Goal: Information Seeking & Learning: Learn about a topic

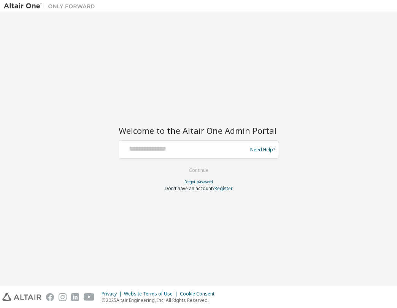
drag, startPoint x: 106, startPoint y: 0, endPoint x: 279, endPoint y: 219, distance: 279.1
click at [279, 219] on div "Welcome to the Altair One Admin Portal Need Help? Please make sure that you pro…" at bounding box center [198, 149] width 389 height 266
click at [188, 153] on div at bounding box center [184, 149] width 124 height 14
drag, startPoint x: 187, startPoint y: 153, endPoint x: 163, endPoint y: 152, distance: 24.3
click at [163, 152] on input "text" at bounding box center [184, 147] width 124 height 11
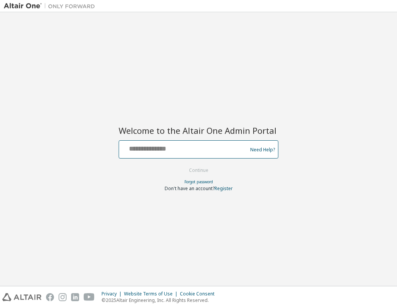
type input "**********"
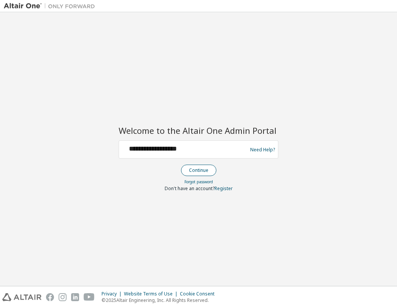
click at [202, 172] on button "Continue" at bounding box center [198, 169] width 35 height 11
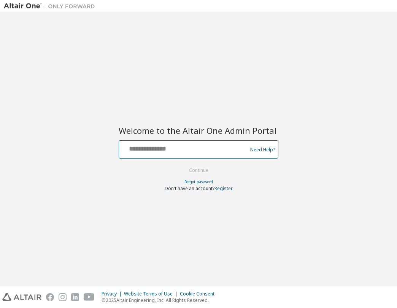
click at [185, 146] on input "text" at bounding box center [184, 147] width 124 height 11
paste input "**********"
type input "**********"
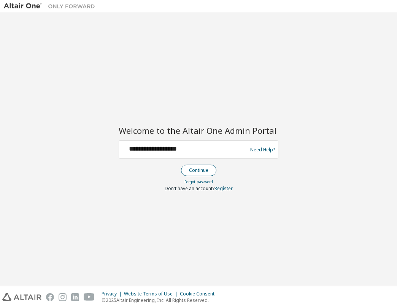
click at [204, 168] on button "Continue" at bounding box center [198, 169] width 35 height 11
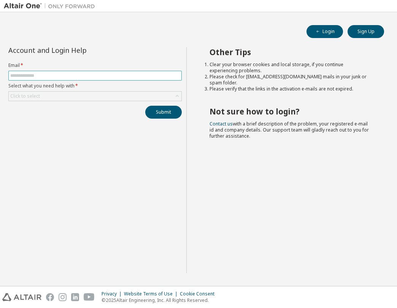
click at [62, 78] on input "text" at bounding box center [94, 76] width 169 height 6
type input "**********"
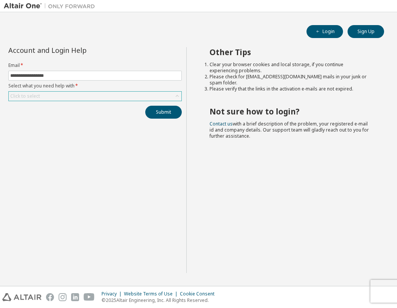
click at [114, 99] on div "Click to select" at bounding box center [95, 96] width 172 height 9
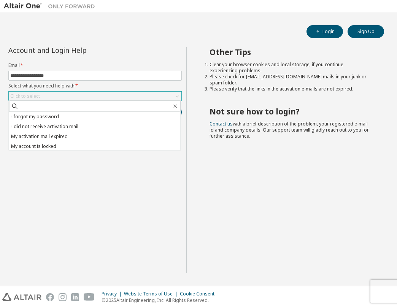
click at [115, 94] on div "Click to select" at bounding box center [95, 96] width 172 height 9
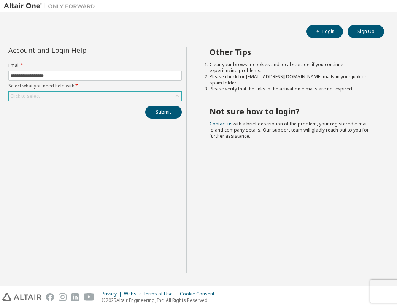
click at [115, 93] on div "Click to select" at bounding box center [95, 96] width 172 height 9
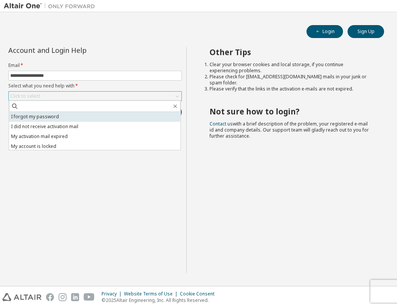
click at [40, 115] on li "I forgot my password" at bounding box center [94, 117] width 171 height 10
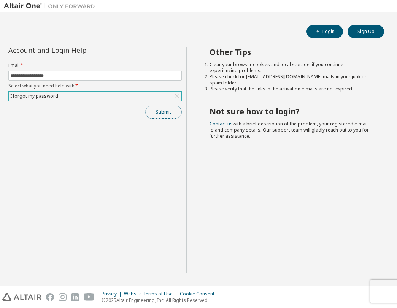
click at [154, 110] on button "Submit" at bounding box center [163, 112] width 36 height 13
click at [331, 30] on button "Login" at bounding box center [324, 31] width 36 height 13
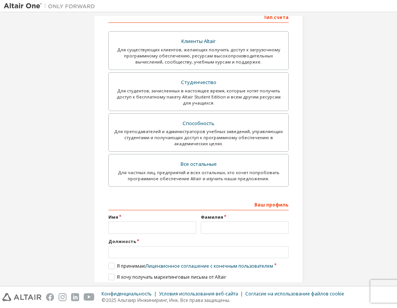
scroll to position [152, 0]
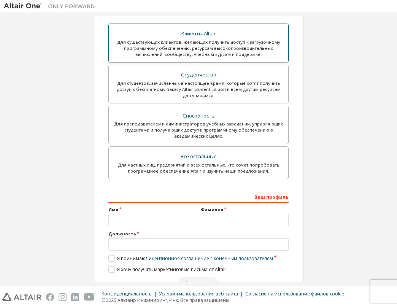
click at [199, 32] on div "Клиенты Altair" at bounding box center [198, 33] width 170 height 11
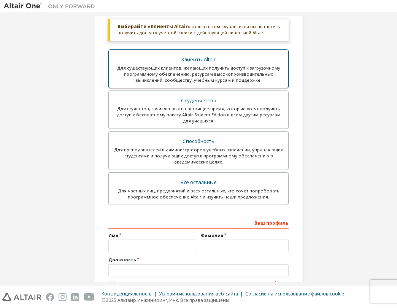
click at [253, 71] on div "Для существующих клиентов, желающих получить доступ к загрузочному программному…" at bounding box center [198, 74] width 170 height 18
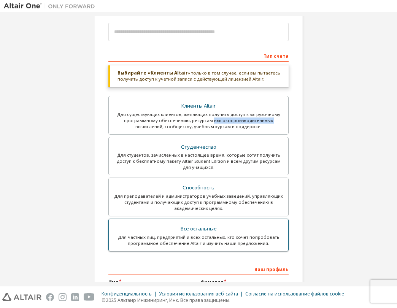
scroll to position [0, 0]
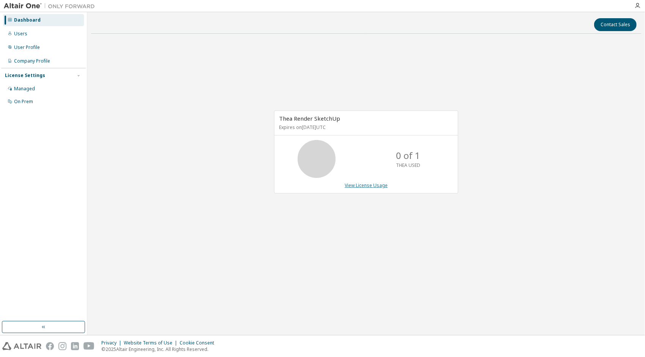
click at [381, 186] on link "View License Usage" at bounding box center [366, 185] width 43 height 6
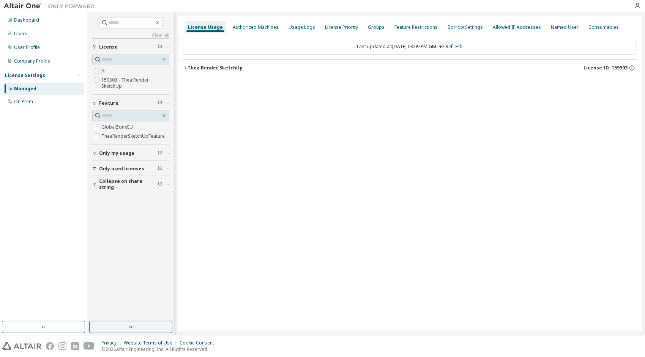
click at [119, 82] on label "159303 - Thea Render SketchUp" at bounding box center [135, 83] width 68 height 15
click at [615, 63] on button "Thea Render SketchUp License ID: 159303" at bounding box center [410, 68] width 454 height 17
click at [233, 78] on button "GlobalZoneEU 0 of 1 used v26.0 Expire date: [DATE]" at bounding box center [413, 83] width 436 height 17
click at [213, 84] on div "GlobalZoneEU" at bounding box center [229, 83] width 68 height 7
click at [215, 98] on div "TheaRenderSketchUpFeature" at bounding box center [231, 99] width 72 height 7
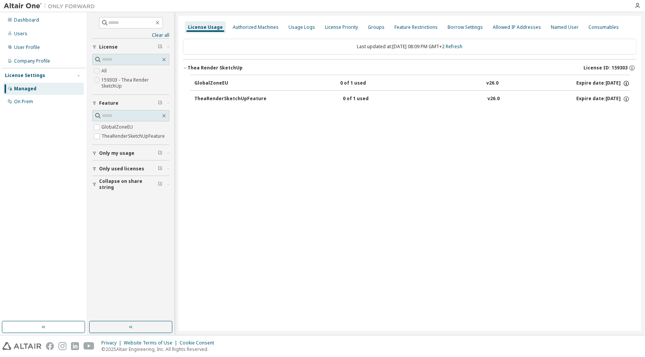
click at [629, 84] on icon "button" at bounding box center [626, 83] width 5 height 5
click at [23, 101] on div "On Prem" at bounding box center [23, 102] width 19 height 6
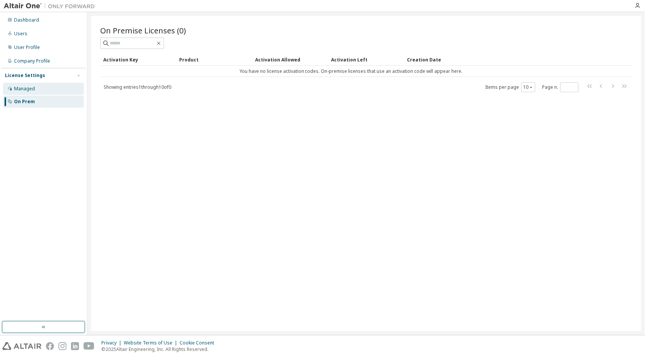
click at [25, 90] on div "Managed" at bounding box center [24, 89] width 21 height 6
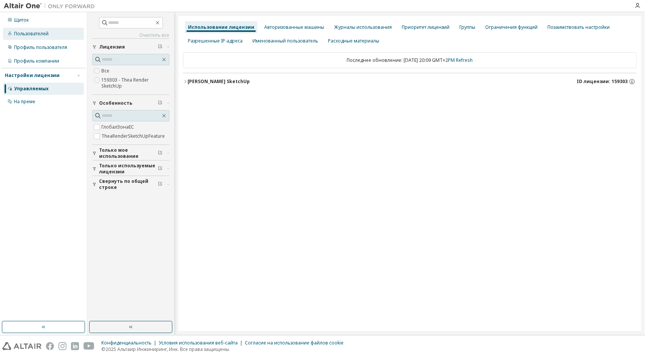
click at [24, 35] on div "Пользователей" at bounding box center [31, 34] width 35 height 6
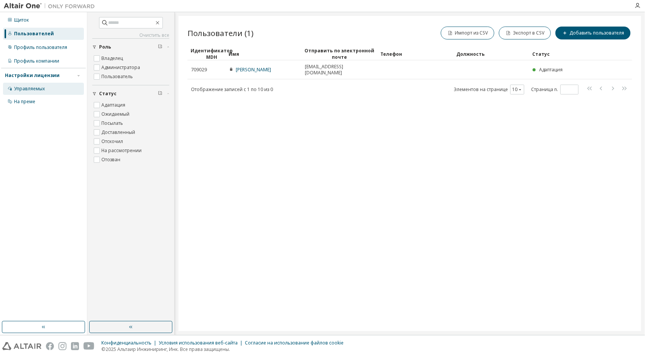
click at [24, 89] on div "Управляемых" at bounding box center [29, 89] width 31 height 6
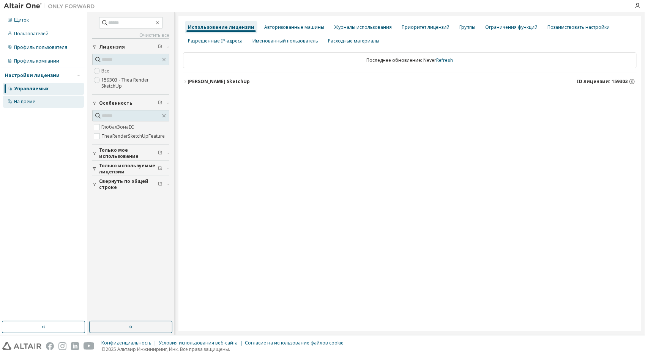
click at [20, 103] on div "На преме" at bounding box center [24, 102] width 21 height 6
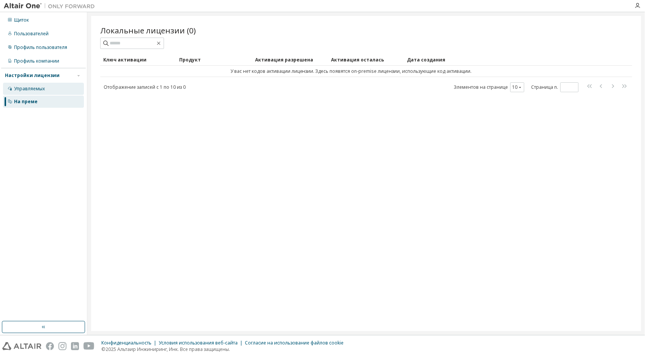
click at [26, 88] on div "Управляемых" at bounding box center [29, 89] width 31 height 6
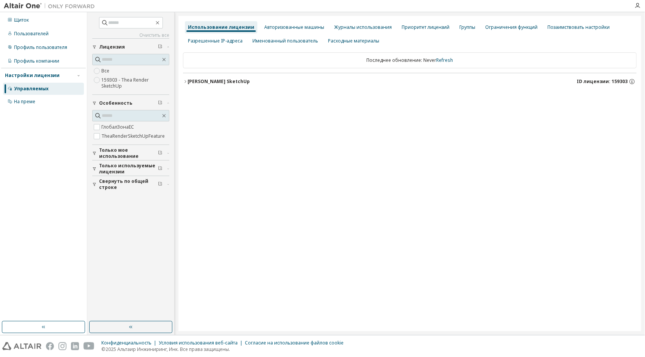
click at [106, 70] on label "Все" at bounding box center [105, 70] width 9 height 9
click at [584, 86] on button "Теа Рендер SketchUp ID лицензии: 159303" at bounding box center [410, 81] width 454 height 17
click at [588, 80] on span "ID лицензии: 159303" at bounding box center [602, 82] width 51 height 6
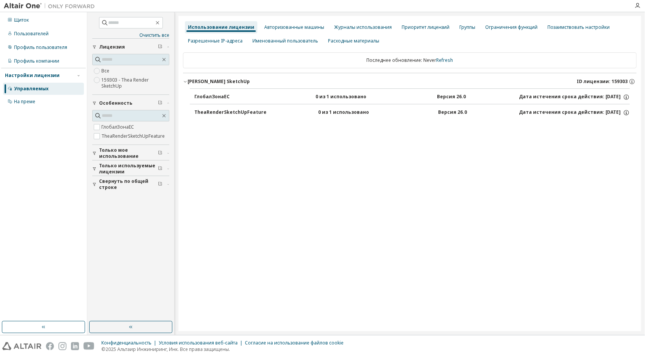
click at [469, 94] on div "ГлобалЗонаЕС 0 из 1 использовано Версия 26.0 Дата истечения срока действия: 202…" at bounding box center [413, 97] width 436 height 7
click at [454, 111] on div "Версия 26.0" at bounding box center [453, 112] width 29 height 7
click at [290, 25] on div "Авторизованные машины" at bounding box center [294, 27] width 60 height 6
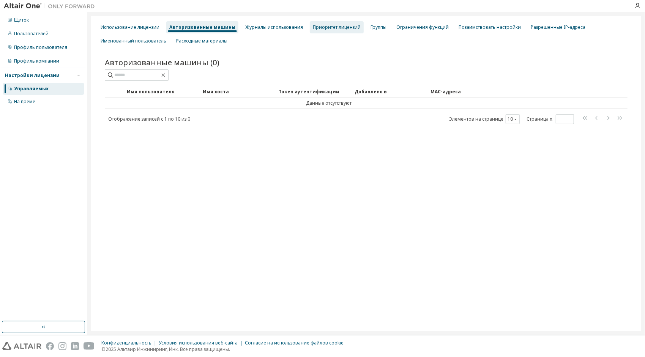
click at [318, 26] on div "Приоритет лицензий" at bounding box center [337, 27] width 48 height 6
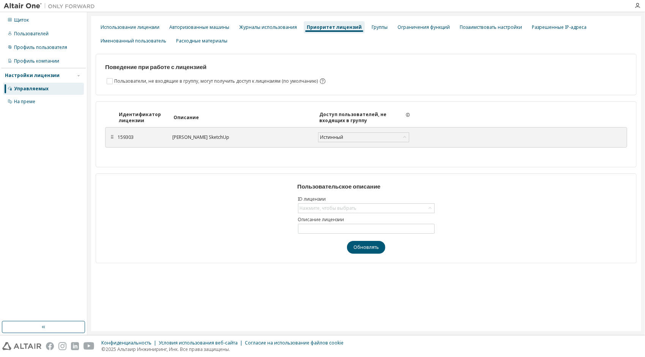
click at [368, 199] on label "ID лицензии" at bounding box center [366, 199] width 137 height 6
click at [372, 207] on div "Нажмите, чтобы выбрать" at bounding box center [367, 208] width 136 height 9
click at [359, 229] on li "159303 - Thea Render SketchUp" at bounding box center [366, 229] width 135 height 10
type input "**********"
click at [354, 232] on div "**********" at bounding box center [366, 219] width 541 height 90
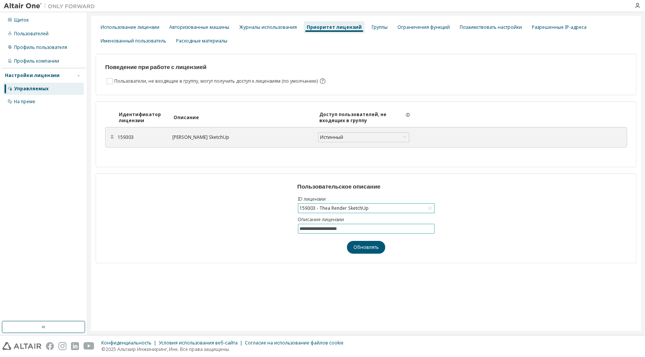
click at [356, 232] on span "**********" at bounding box center [366, 229] width 137 height 10
click at [356, 228] on input "**********" at bounding box center [366, 229] width 133 height 6
click at [370, 245] on button "Обновлять" at bounding box center [366, 247] width 38 height 13
click at [381, 27] on div "Группы" at bounding box center [380, 27] width 16 height 6
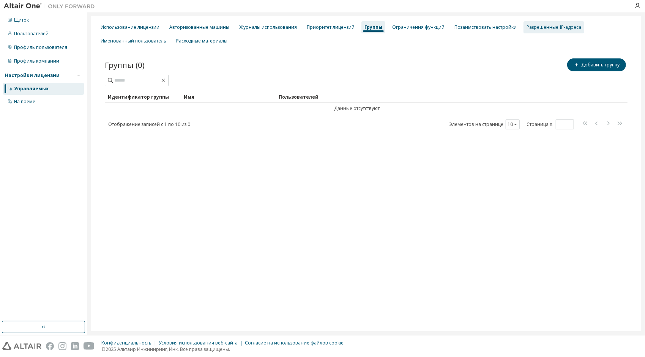
click at [546, 27] on div "Разрешенные IP-адреса" at bounding box center [554, 27] width 55 height 6
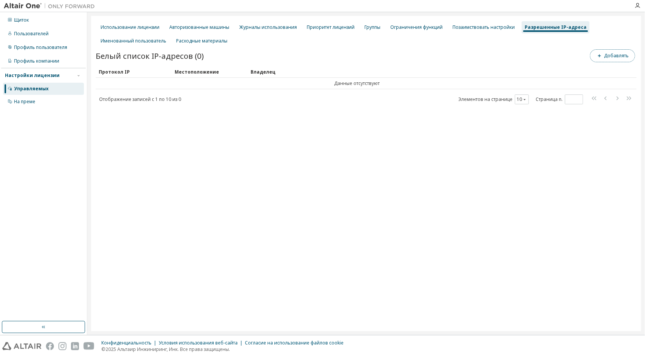
click at [604, 56] on button "Добавлять" at bounding box center [612, 55] width 45 height 13
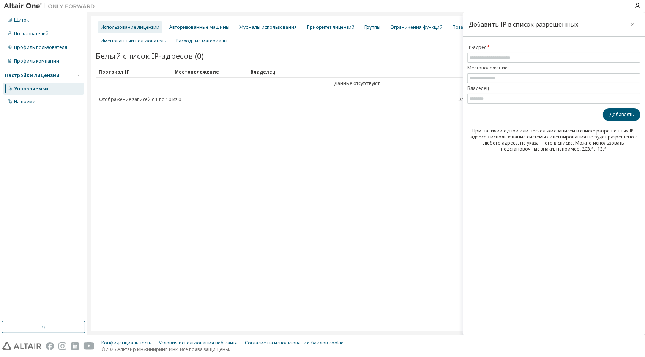
click at [131, 30] on div "Использование лицензии" at bounding box center [130, 27] width 59 height 6
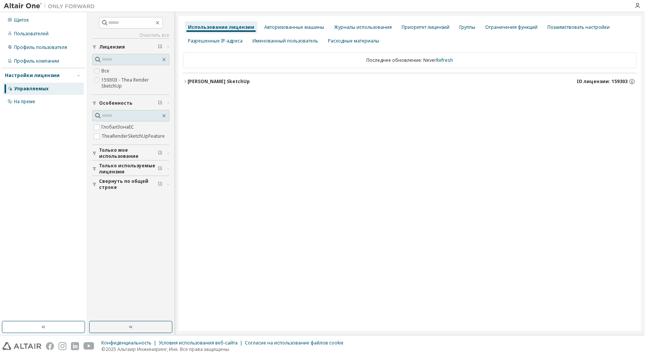
click at [207, 79] on font "Теа Рендер SketchUp" at bounding box center [219, 81] width 62 height 6
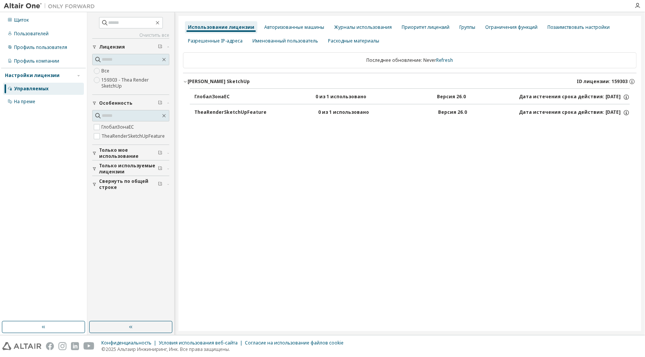
click at [206, 94] on div "ГлобалЗонаЕС" at bounding box center [229, 97] width 68 height 7
click at [210, 107] on button "TheaRenderSketchUpFeature 0 из 1 использовано Версия 26.0 Дата истечения срока …" at bounding box center [413, 112] width 436 height 17
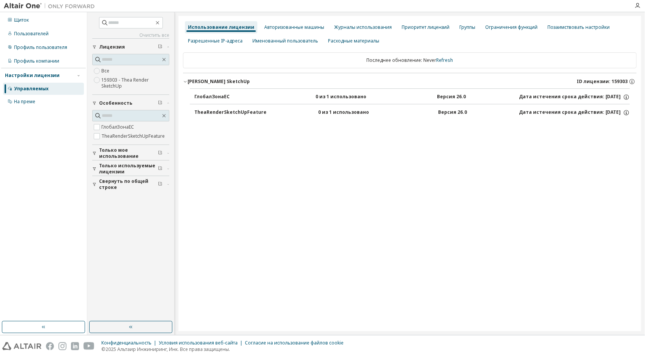
click at [17, 4] on img at bounding box center [51, 6] width 95 height 8
click at [29, 8] on img at bounding box center [51, 6] width 95 height 8
click at [35, 5] on img at bounding box center [51, 6] width 95 height 8
click at [24, 21] on div "Щиток" at bounding box center [21, 20] width 15 height 6
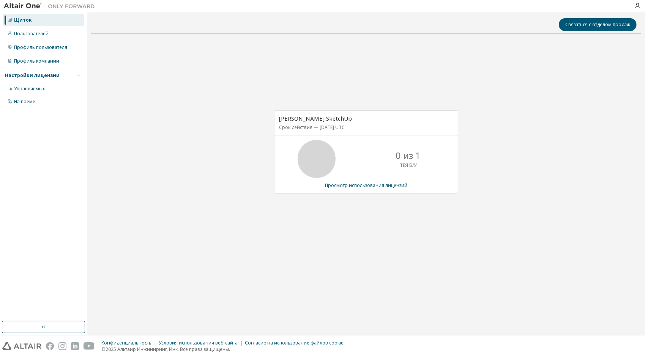
click at [325, 154] on icon at bounding box center [316, 159] width 19 height 19
click at [406, 160] on p "0 из 1" at bounding box center [408, 155] width 25 height 13
click at [414, 168] on div "0 из 1 ТЕЯ Б/У" at bounding box center [408, 159] width 61 height 38
click at [318, 127] on p "Срок действия — 9 октября 2026 г. UTC" at bounding box center [365, 127] width 172 height 6
click at [311, 119] on span "Теа Рендер SketchUp" at bounding box center [315, 119] width 73 height 8
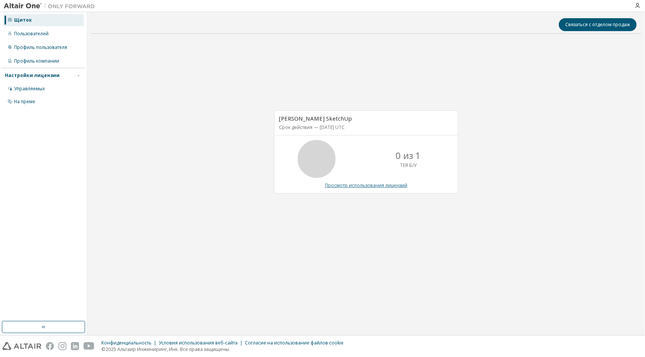
click at [374, 183] on link "Просмотр использования лицензий" at bounding box center [366, 185] width 82 height 6
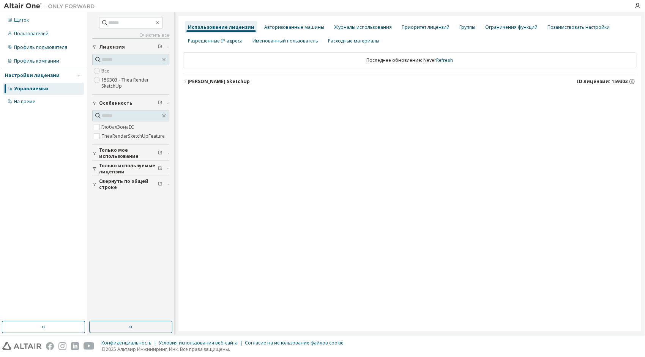
click at [210, 82] on font "Теа Рендер SketchUp" at bounding box center [219, 81] width 62 height 6
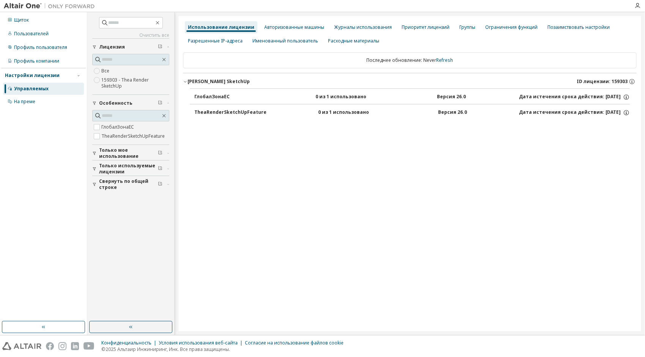
click at [380, 245] on div "Использование лицензии Авторизованные машины Журналы использования Приоритет ли…" at bounding box center [410, 174] width 463 height 316
click at [338, 41] on div "Расходные материалы" at bounding box center [353, 41] width 51 height 6
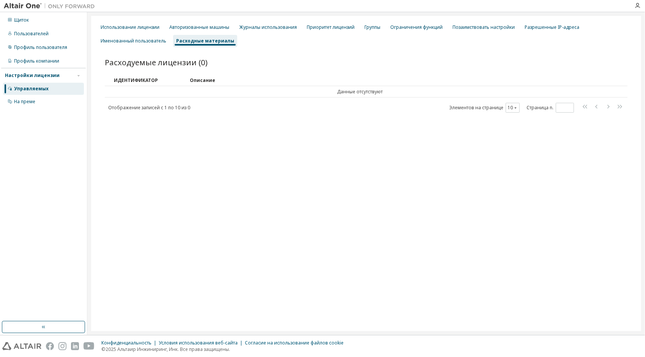
click at [195, 80] on div "Описание" at bounding box center [401, 80] width 423 height 12
click at [152, 81] on div "ИДЕНТИФИКАТОР" at bounding box center [149, 80] width 70 height 12
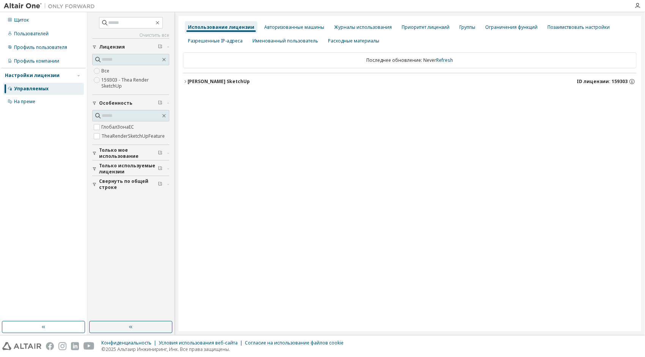
click at [228, 82] on font "Теа Рендер SketchUp" at bounding box center [219, 81] width 62 height 6
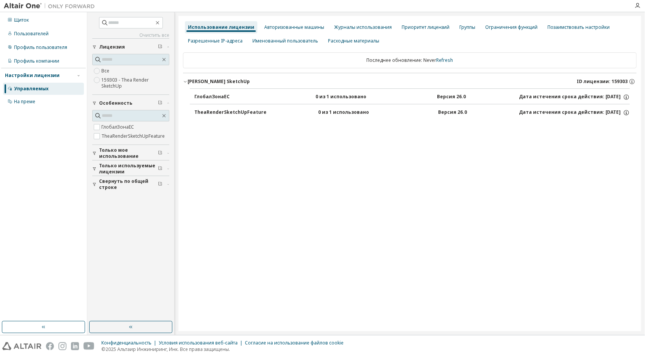
drag, startPoint x: 347, startPoint y: 97, endPoint x: 318, endPoint y: 96, distance: 29.3
click at [316, 96] on div "ГлобалЗонаЕС 0 из 1 использовано Версия 26.0 Дата истечения срока действия: 202…" at bounding box center [413, 97] width 436 height 7
click at [629, 99] on icon "button" at bounding box center [626, 97] width 7 height 7
click at [598, 110] on p "Варианты: НЕТ" at bounding box center [605, 110] width 46 height 6
click at [533, 114] on font "Дата истечения срока действия: 2026-10-09" at bounding box center [570, 112] width 102 height 7
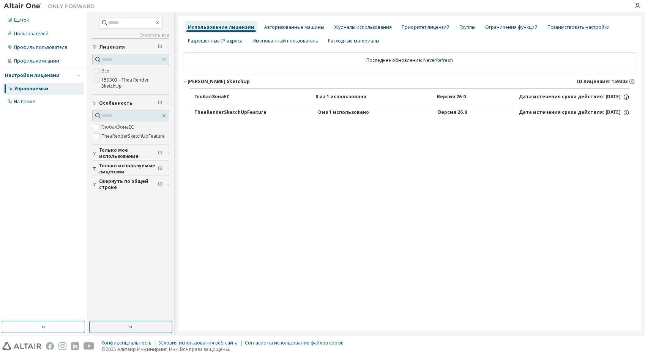
click at [627, 98] on icon "button" at bounding box center [626, 97] width 7 height 7
drag, startPoint x: 108, startPoint y: 2, endPoint x: 404, endPoint y: 178, distance: 344.1
click at [429, 178] on div "Использование лицензии Авторизованные машины Журналы использования Приоритет ли…" at bounding box center [410, 174] width 463 height 316
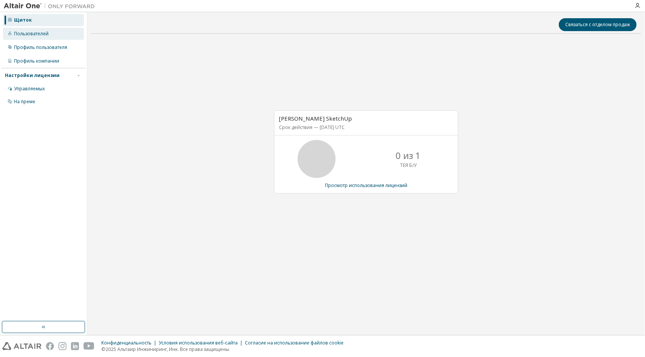
click at [50, 35] on div "Пользователей" at bounding box center [43, 34] width 81 height 12
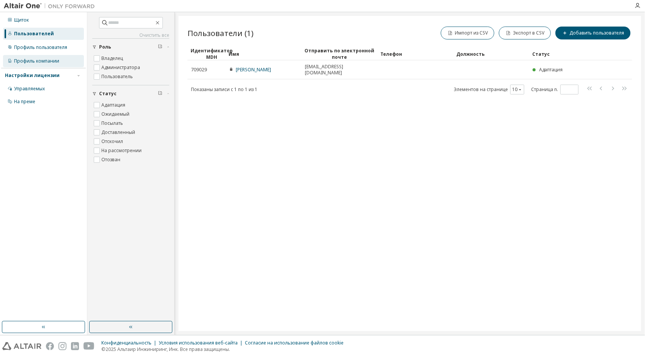
click at [40, 62] on div "Профиль компании" at bounding box center [36, 61] width 45 height 6
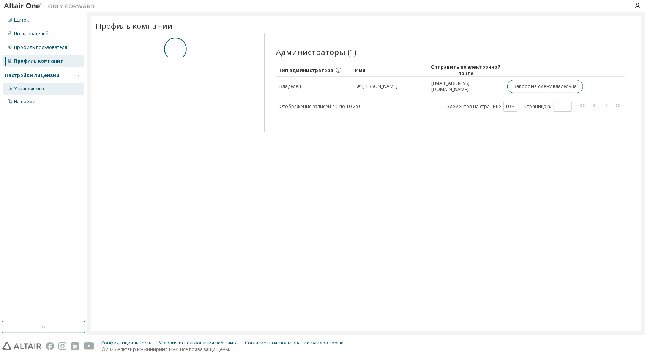
click at [37, 89] on div "Управляемых" at bounding box center [29, 89] width 31 height 6
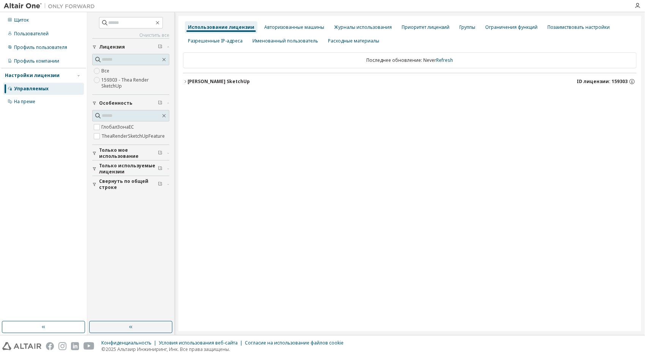
click at [111, 82] on label "159303 - Thea Render SketchUp" at bounding box center [135, 83] width 68 height 15
click at [201, 77] on button "Теа Рендер SketchUp ID лицензии: 159303" at bounding box center [410, 81] width 454 height 17
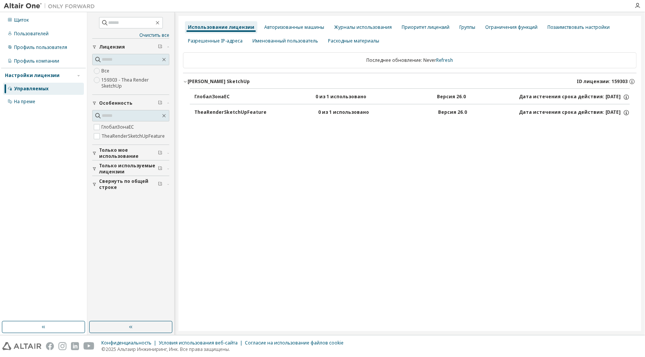
drag, startPoint x: 195, startPoint y: 81, endPoint x: 187, endPoint y: 80, distance: 8.1
click at [187, 80] on icon "button" at bounding box center [185, 81] width 5 height 5
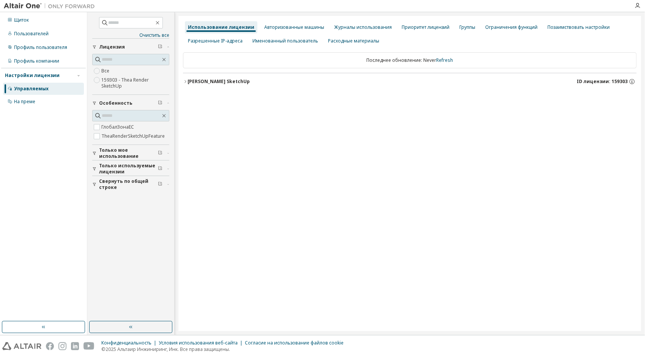
click at [190, 81] on font "Теа Рендер SketchUp" at bounding box center [219, 81] width 62 height 6
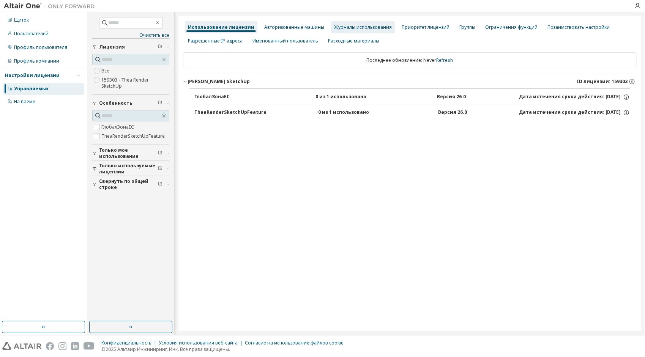
click at [289, 28] on div "Авторизованные машины" at bounding box center [294, 27] width 60 height 6
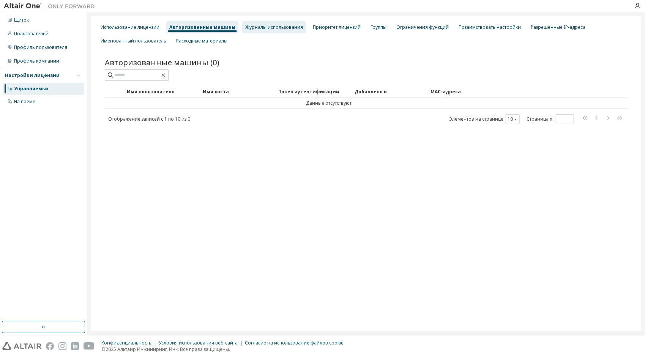
click at [267, 27] on div "Журналы использования" at bounding box center [274, 27] width 58 height 6
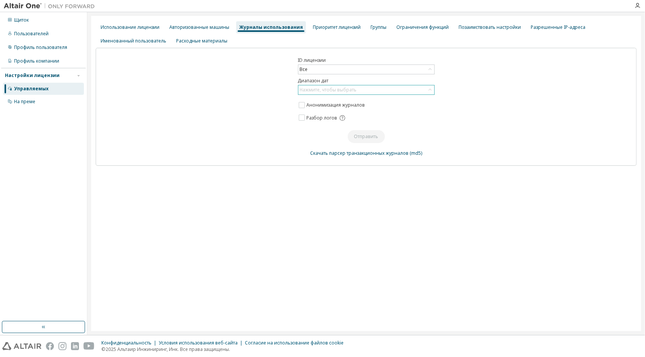
click at [342, 93] on div "Нажмите, чтобы выбрать" at bounding box center [328, 90] width 59 height 8
click at [330, 28] on div "Приоритет лицензий" at bounding box center [337, 27] width 48 height 6
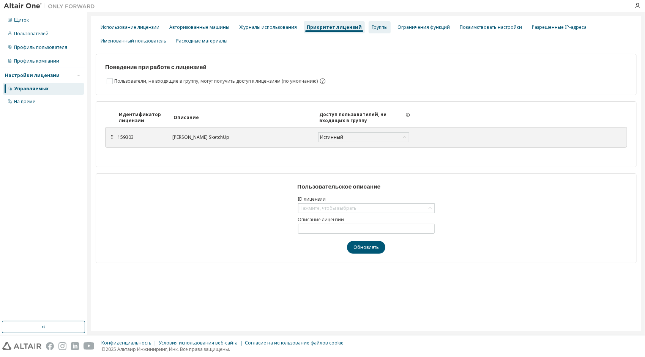
click at [372, 28] on div "Группы" at bounding box center [380, 27] width 16 height 6
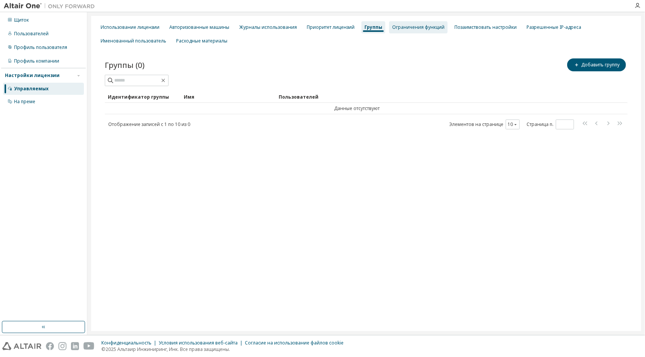
click at [392, 29] on div "Ограничения функций" at bounding box center [418, 27] width 52 height 6
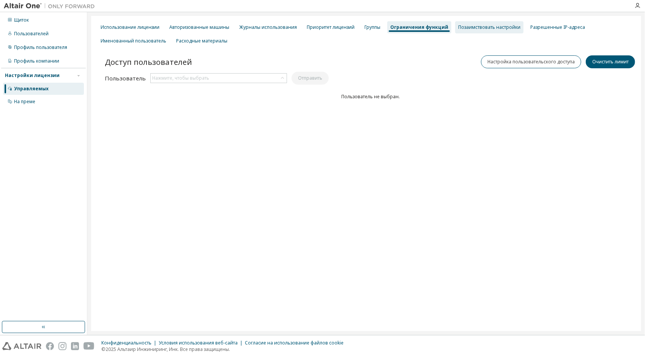
click at [471, 31] on div "Позаимствовать настройки" at bounding box center [489, 27] width 68 height 12
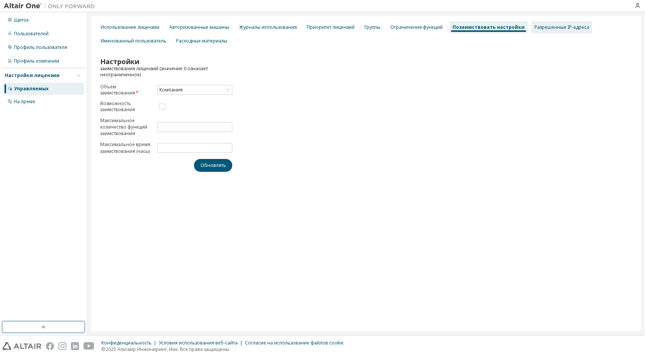
click at [536, 29] on div "Разрешенные IP-адреса" at bounding box center [562, 27] width 55 height 6
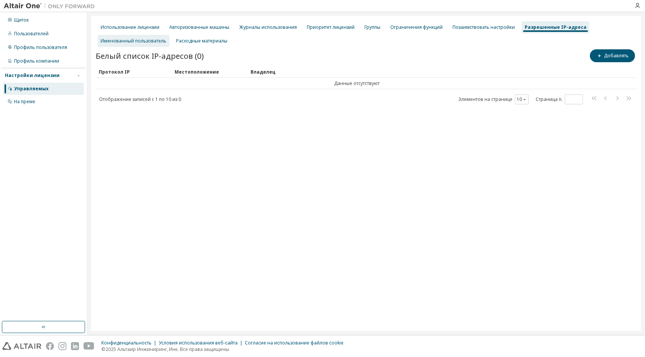
click at [138, 40] on div "Именованный пользователь" at bounding box center [134, 41] width 66 height 6
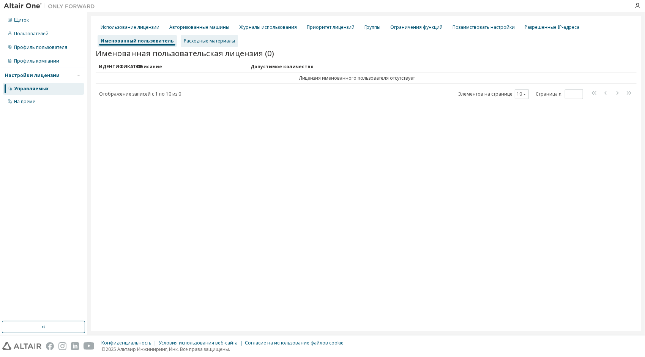
click at [200, 46] on div "Расходные материалы" at bounding box center [209, 41] width 57 height 12
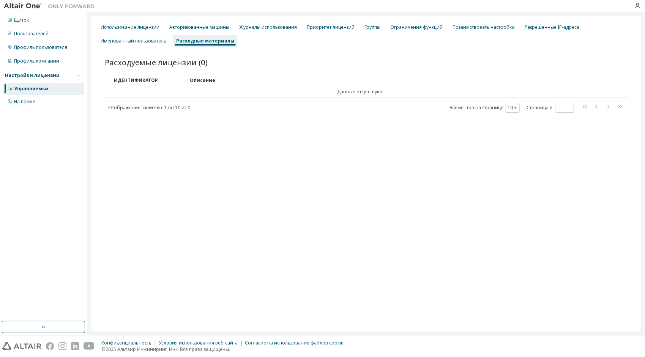
click at [30, 8] on img at bounding box center [51, 6] width 95 height 8
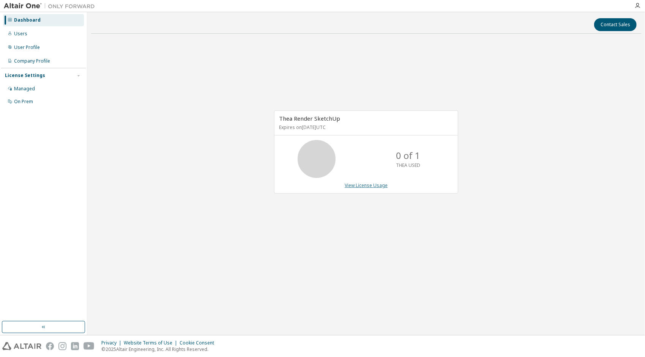
click at [372, 185] on link "View License Usage" at bounding box center [366, 185] width 43 height 6
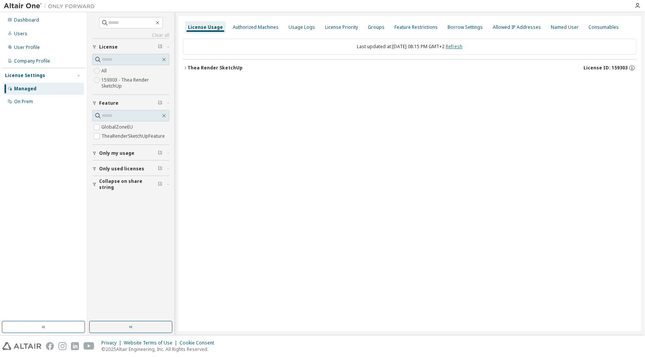
click at [460, 44] on link "Refresh" at bounding box center [454, 46] width 17 height 6
click at [211, 68] on div "Thea Render SketchUp" at bounding box center [215, 68] width 55 height 6
click at [126, 153] on span "Only my usage" at bounding box center [116, 153] width 35 height 6
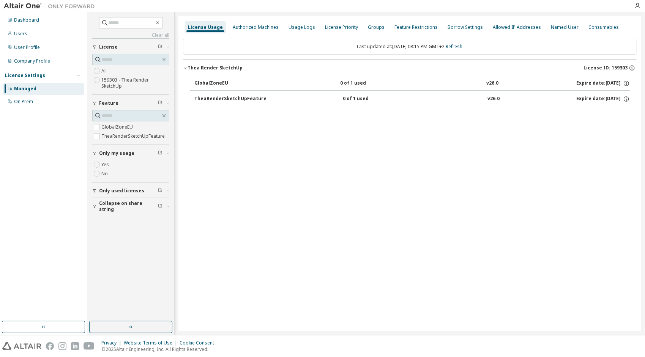
click at [123, 189] on span "Only used licenses" at bounding box center [121, 191] width 45 height 6
click at [120, 228] on span "Collapse on share string" at bounding box center [128, 229] width 59 height 12
click at [481, 87] on button "GlobalZoneEU 0 of 1 used v26.0 Expire date: 2026-10-09" at bounding box center [413, 83] width 436 height 17
click at [489, 81] on div "v26.0" at bounding box center [493, 83] width 12 height 7
click at [490, 81] on div "v26.0" at bounding box center [493, 83] width 12 height 7
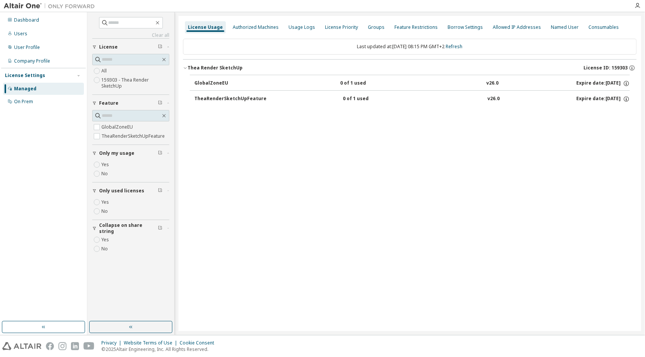
click at [490, 81] on div "v26.0" at bounding box center [493, 83] width 12 height 7
click at [348, 77] on button "GlobalZoneEU 0 of 1 used v26.0 Expire date: 2026-10-09" at bounding box center [413, 83] width 436 height 17
click at [291, 96] on div "TheaRenderSketchUpFeature 0 of 1 used v26.0 Expire date: 2026-10-09" at bounding box center [413, 99] width 436 height 7
click at [27, 33] on div "Users" at bounding box center [43, 34] width 81 height 12
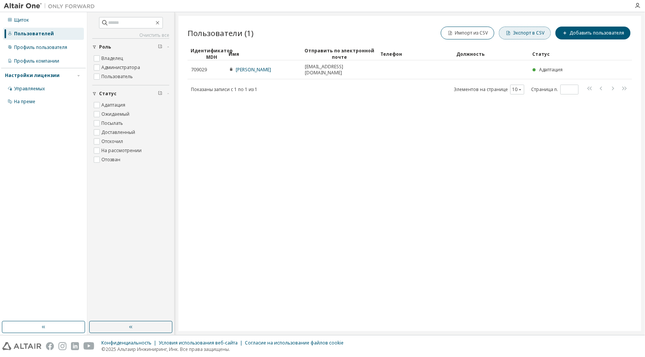
click at [528, 32] on font "Экспорт в CSV" at bounding box center [529, 33] width 32 height 6
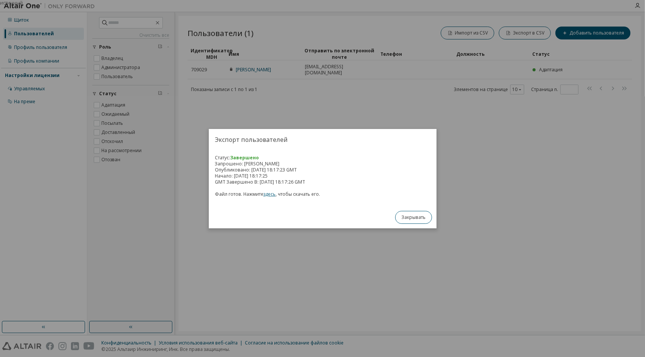
click at [274, 195] on link "здесь" at bounding box center [270, 194] width 12 height 6
click at [416, 213] on button "Закрывать" at bounding box center [413, 217] width 37 height 13
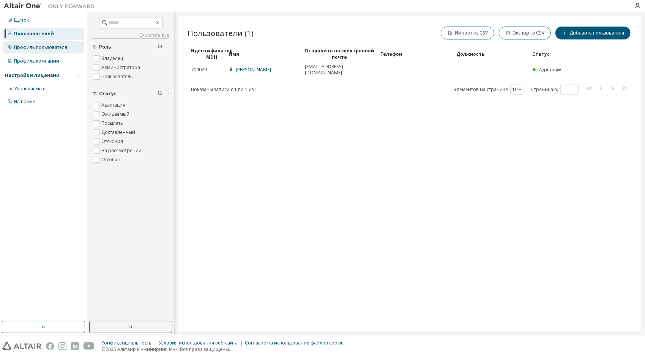
click at [48, 47] on div "Профиль пользователя" at bounding box center [40, 47] width 53 height 6
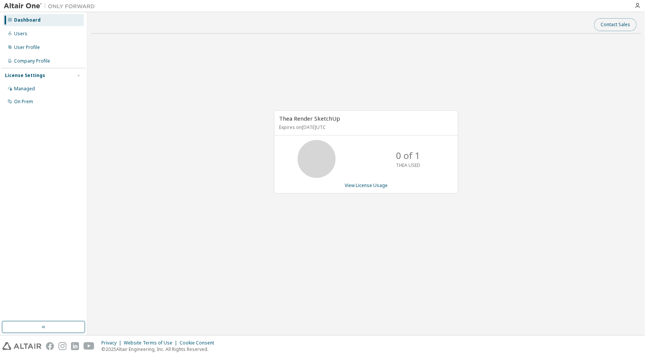
click at [614, 22] on button "Contact Sales" at bounding box center [616, 24] width 43 height 13
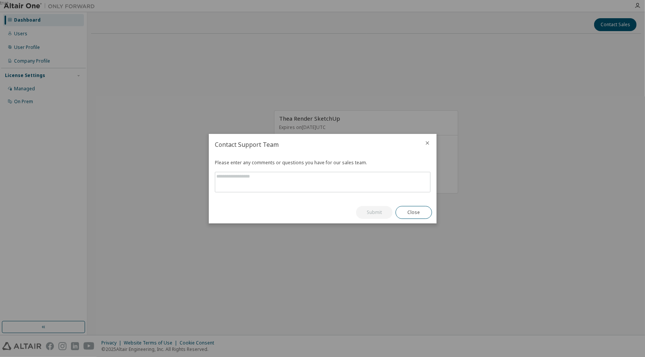
click at [428, 142] on icon "close" at bounding box center [428, 143] width 6 height 6
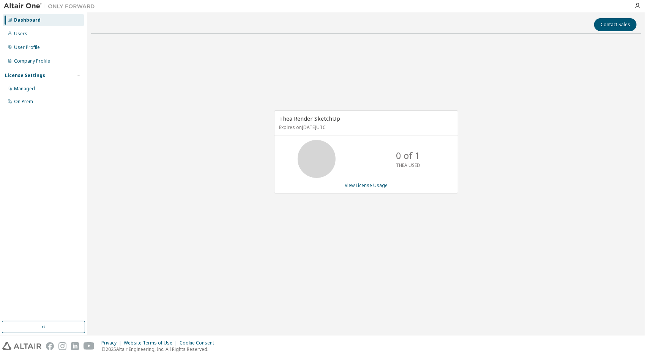
click at [314, 150] on icon at bounding box center [316, 159] width 19 height 19
click at [320, 129] on p "Expires on [DATE] UTC" at bounding box center [365, 127] width 172 height 6
click at [321, 128] on p "Expires on [DATE] UTC" at bounding box center [365, 127] width 172 height 6
click at [306, 114] on div "[PERSON_NAME] SketchUp Expires on [DATE] UTC" at bounding box center [366, 123] width 183 height 25
click at [361, 184] on link "View License Usage" at bounding box center [366, 185] width 43 height 6
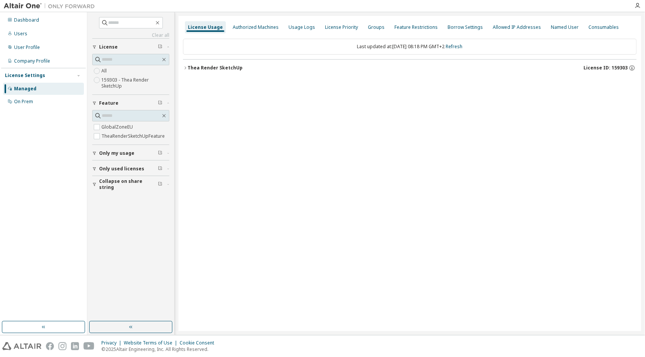
click at [220, 65] on div "Thea Render SketchUp" at bounding box center [215, 68] width 55 height 6
click at [214, 81] on div "GlobalZoneEU" at bounding box center [229, 83] width 68 height 7
drag, startPoint x: 208, startPoint y: 101, endPoint x: 212, endPoint y: 100, distance: 4.6
click at [208, 102] on div "TheaRenderSketchUpFeature" at bounding box center [231, 99] width 72 height 7
click at [213, 98] on div "TheaRenderSketchUpFeature" at bounding box center [231, 99] width 72 height 7
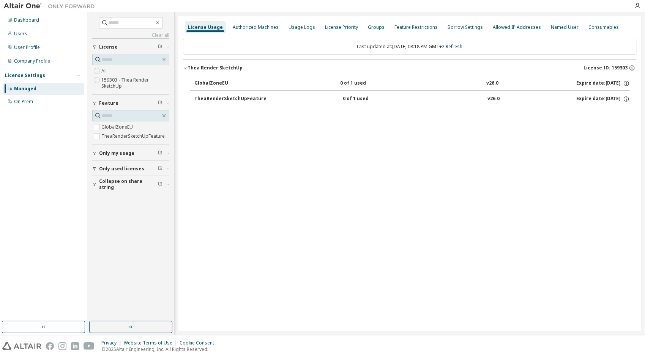
click at [410, 49] on div "Last updated at: Fri 2025-10-10 08:18 PM GMT+2 Refresh" at bounding box center [410, 47] width 454 height 16
click at [463, 46] on link "Refresh" at bounding box center [454, 46] width 17 height 6
click at [240, 68] on div "Thea Render SketchUp License ID: 159303" at bounding box center [412, 68] width 449 height 7
click at [250, 30] on div "Authorized Machines" at bounding box center [256, 27] width 52 height 12
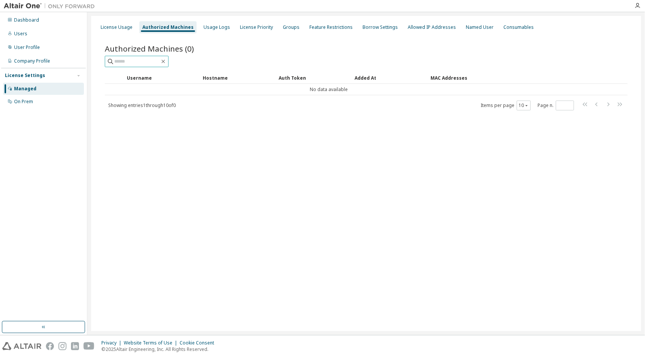
click at [150, 63] on input "text" at bounding box center [137, 62] width 46 height 8
click at [147, 100] on div "Showing entries 1 through 10 of 0 Items per page 10 Page n. *" at bounding box center [366, 105] width 523 height 11
click at [219, 27] on div "Usage Logs" at bounding box center [217, 27] width 27 height 6
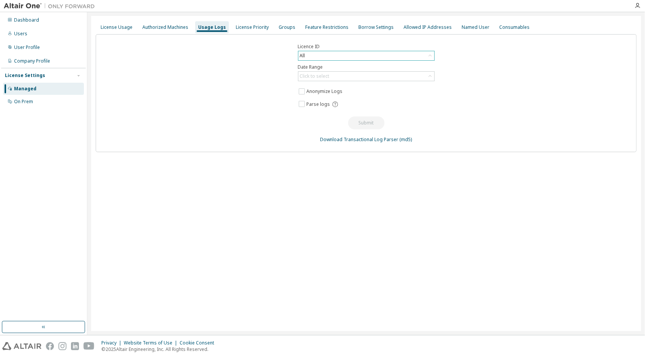
click at [331, 52] on div "All" at bounding box center [367, 55] width 136 height 9
click at [337, 84] on li "159303 - Thea Render SketchUp" at bounding box center [366, 87] width 135 height 10
click at [337, 74] on div "Click to select" at bounding box center [367, 76] width 136 height 9
click at [323, 96] on li "Last 30 days" at bounding box center [366, 97] width 135 height 10
click at [359, 118] on button "Submit" at bounding box center [366, 123] width 36 height 13
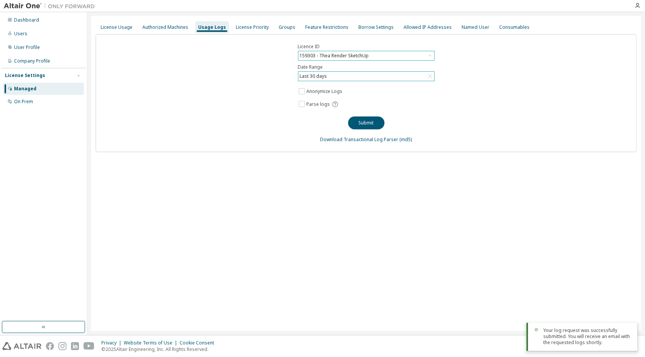
click at [254, 34] on div "Licence ID 159303 - Thea Render SketchUp Date Range Last 30 days Anonymize Logs…" at bounding box center [366, 93] width 541 height 118
click at [254, 27] on div "License Priority" at bounding box center [252, 27] width 33 height 6
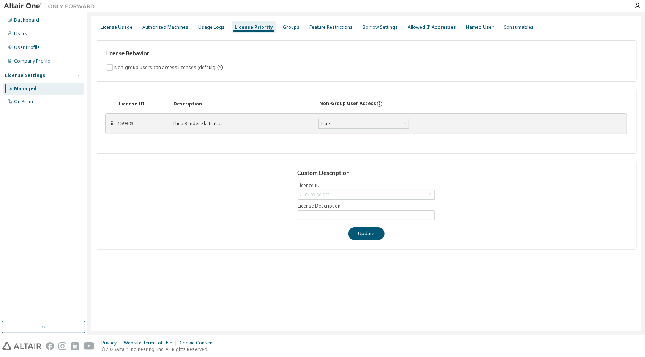
click at [217, 122] on div "Thea Render SketchUp" at bounding box center [240, 124] width 137 height 6
click at [221, 122] on div "Thea Render SketchUp" at bounding box center [240, 124] width 137 height 6
drag, startPoint x: 221, startPoint y: 122, endPoint x: 332, endPoint y: 122, distance: 110.2
click at [332, 122] on div "True" at bounding box center [364, 123] width 90 height 9
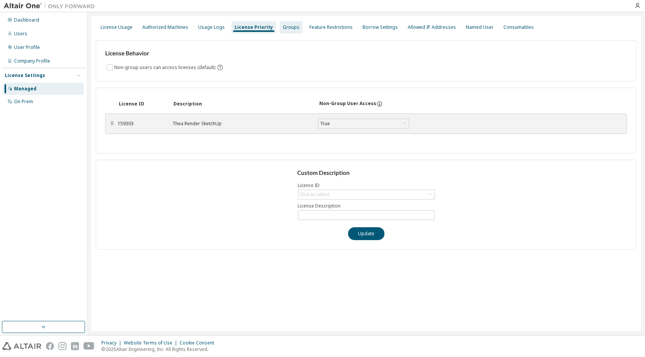
click at [283, 27] on div "Groups" at bounding box center [291, 27] width 17 height 6
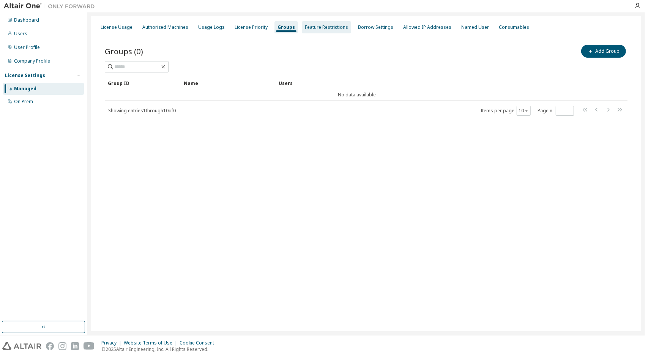
click at [325, 27] on div "Feature Restrictions" at bounding box center [326, 27] width 43 height 6
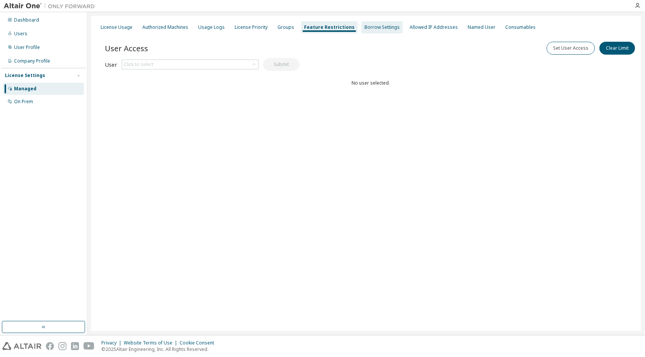
click at [368, 28] on div "Borrow Settings" at bounding box center [382, 27] width 35 height 6
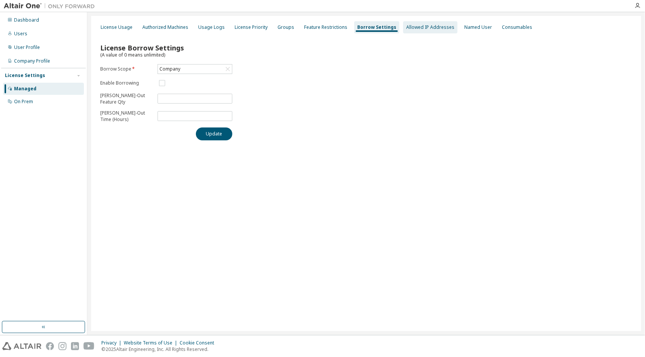
click at [421, 30] on div "Allowed IP Addresses" at bounding box center [430, 27] width 54 height 12
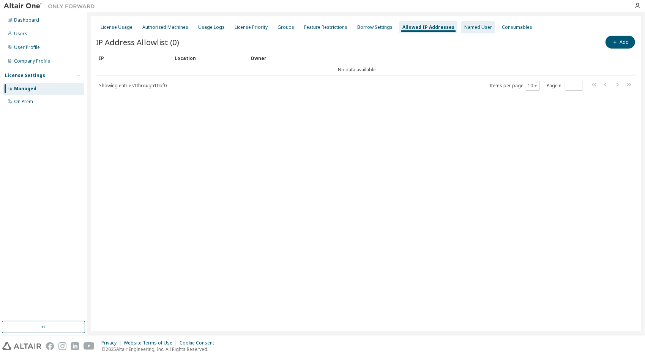
click at [467, 27] on div "Named User" at bounding box center [479, 27] width 28 height 6
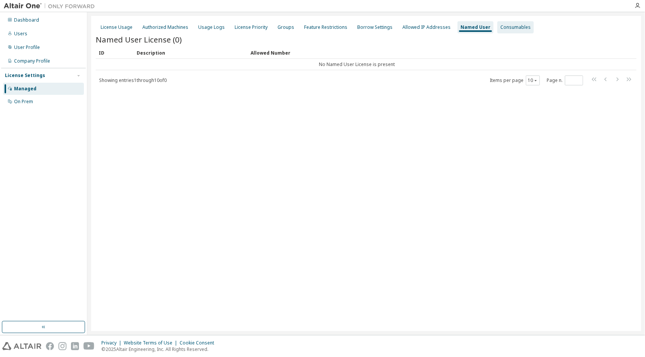
click at [504, 26] on div "Consumables" at bounding box center [516, 27] width 30 height 6
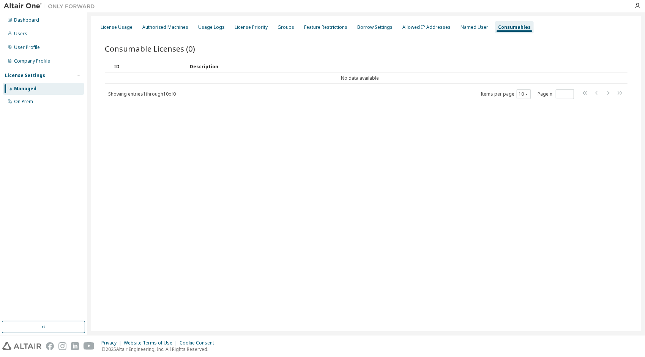
click at [30, 78] on div "License Settings" at bounding box center [25, 76] width 40 height 6
drag, startPoint x: 30, startPoint y: 78, endPoint x: 31, endPoint y: 93, distance: 15.6
click at [31, 93] on div "Managed" at bounding box center [43, 89] width 81 height 12
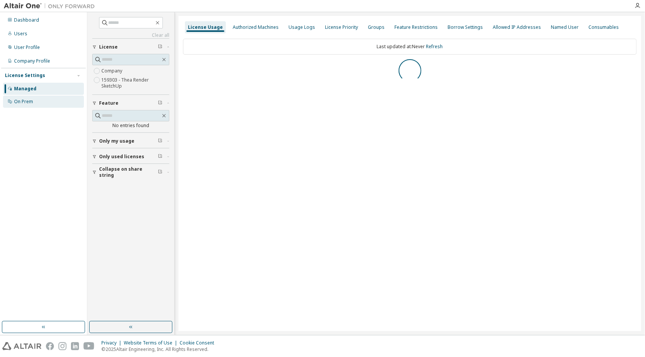
drag, startPoint x: 31, startPoint y: 93, endPoint x: 26, endPoint y: 103, distance: 10.4
click at [26, 103] on div "On Prem" at bounding box center [23, 102] width 19 height 6
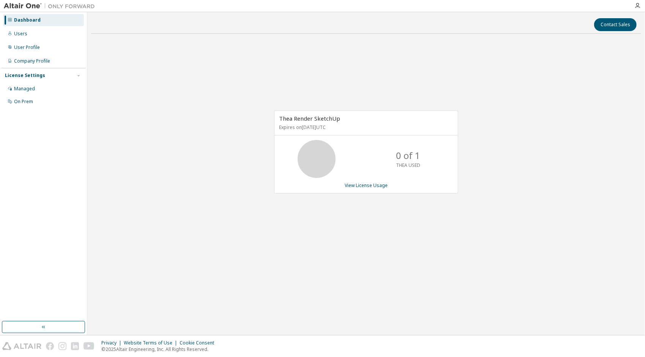
click at [540, 293] on div "Contact Sales [PERSON_NAME] SketchUp Expires on [DATE] UTC 0 of 1 THEA USED Vie…" at bounding box center [366, 174] width 550 height 316
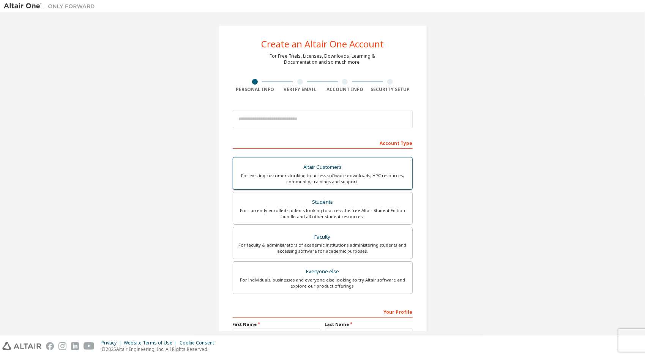
click at [324, 173] on div "For existing customers looking to access software downloads, HPC resources, com…" at bounding box center [323, 179] width 170 height 12
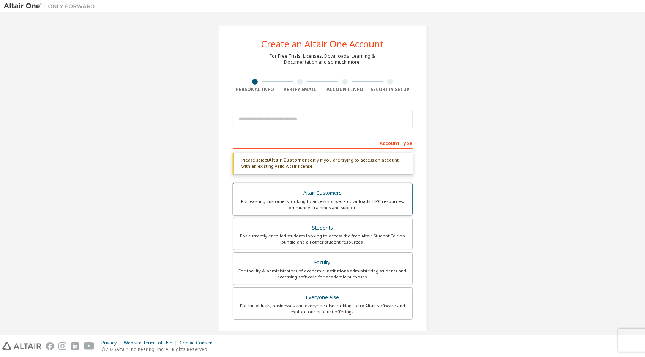
click at [330, 195] on div "Altair Customers" at bounding box center [323, 193] width 170 height 11
click at [323, 236] on div "For currently enrolled students looking to access the free Altair Student Editi…" at bounding box center [323, 239] width 170 height 12
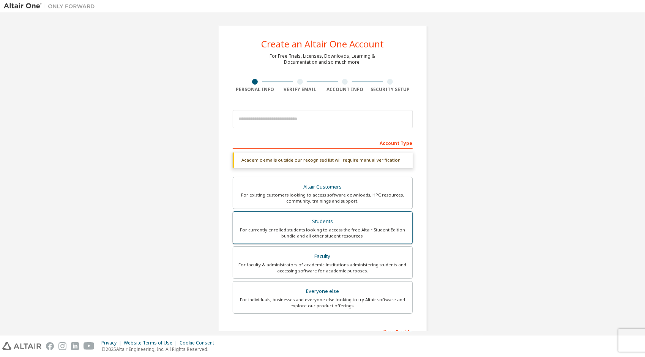
click at [328, 223] on div "Students" at bounding box center [323, 222] width 170 height 11
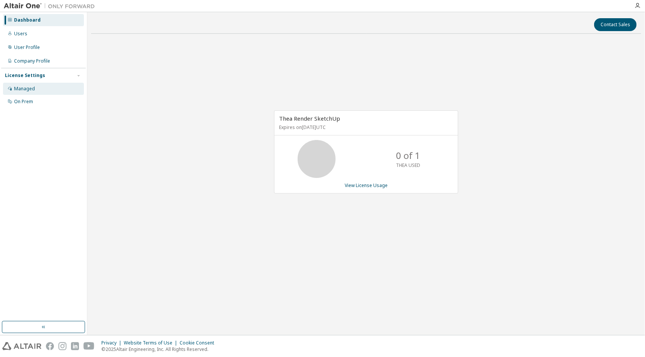
click at [18, 90] on div "Managed" at bounding box center [24, 89] width 21 height 6
click at [368, 185] on link "View License Usage" at bounding box center [366, 185] width 43 height 6
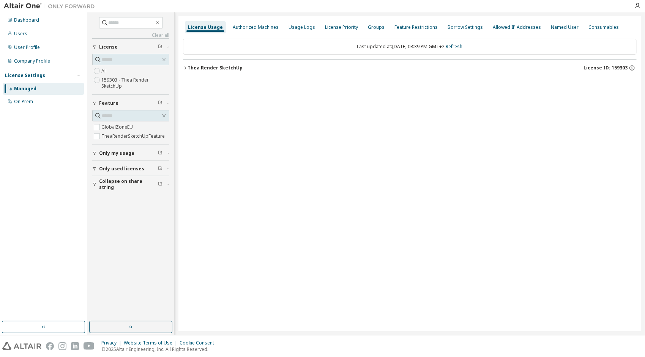
click at [212, 130] on div "License Usage Authorized Machines Usage Logs License Priority Groups Feature Re…" at bounding box center [410, 174] width 463 height 316
click at [636, 7] on div at bounding box center [637, 6] width 15 height 6
click at [10, 2] on img at bounding box center [51, 6] width 95 height 8
click at [23, 5] on img at bounding box center [51, 6] width 95 height 8
click at [62, 327] on button "button" at bounding box center [43, 327] width 83 height 12
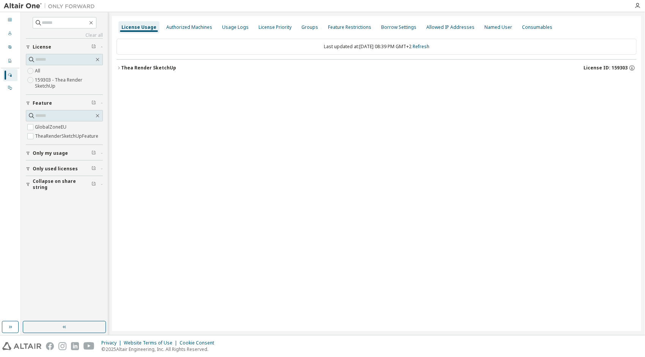
click at [142, 331] on div "License Usage Authorized Machines Usage Logs License Priority Groups Feature Re…" at bounding box center [377, 174] width 530 height 316
click at [54, 331] on button "button" at bounding box center [64, 327] width 83 height 12
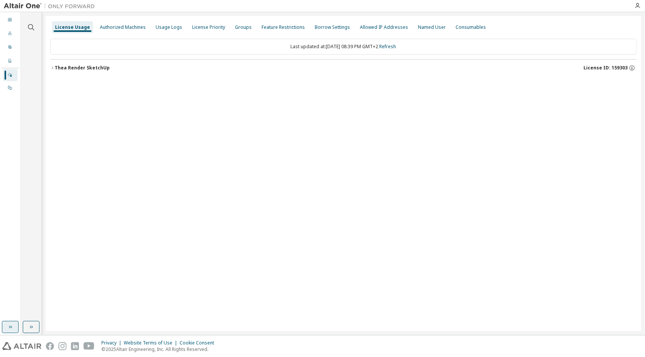
click at [14, 330] on button "button" at bounding box center [10, 327] width 17 height 12
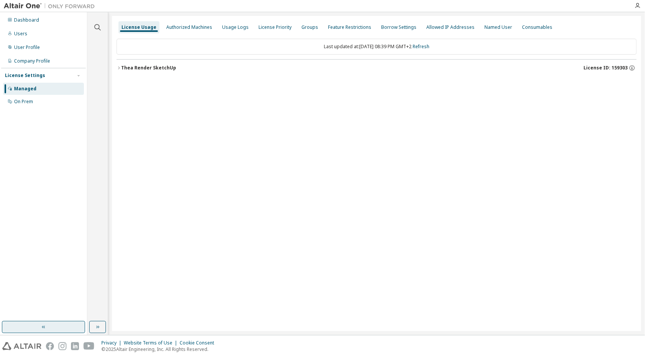
click at [37, 329] on button "button" at bounding box center [43, 327] width 83 height 12
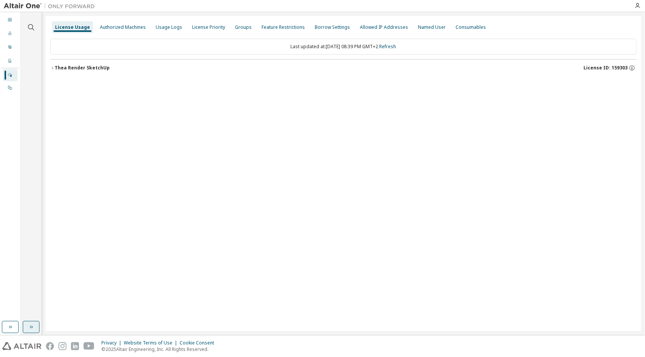
click at [30, 327] on icon "button" at bounding box center [31, 327] width 6 height 6
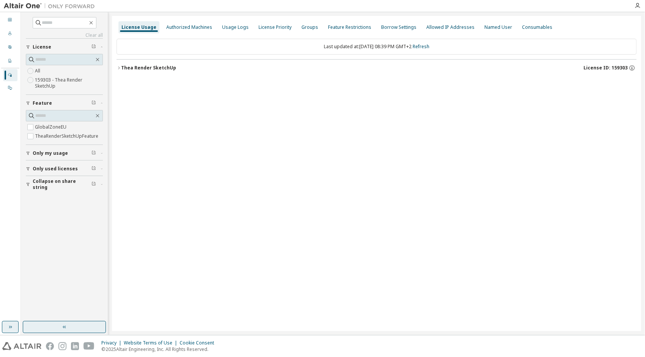
click at [13, 330] on icon "button" at bounding box center [10, 327] width 6 height 6
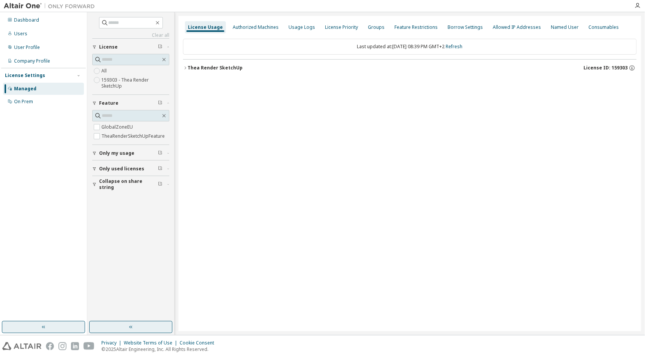
click at [223, 66] on div "Thea Render SketchUp" at bounding box center [215, 68] width 55 height 6
click at [246, 97] on div "TheaRenderSketchUpFeature" at bounding box center [231, 99] width 72 height 7
drag, startPoint x: 264, startPoint y: 98, endPoint x: 214, endPoint y: 95, distance: 50.2
click at [200, 100] on div "TheaRenderSketchUpFeature 0 of 1 used v26.0 Expire date: 2026-10-09" at bounding box center [413, 99] width 436 height 7
click at [231, 93] on button "TheaRenderSketchUpFeature 0 of 1 used v26.0 Expire date: 2026-10-09" at bounding box center [413, 99] width 436 height 17
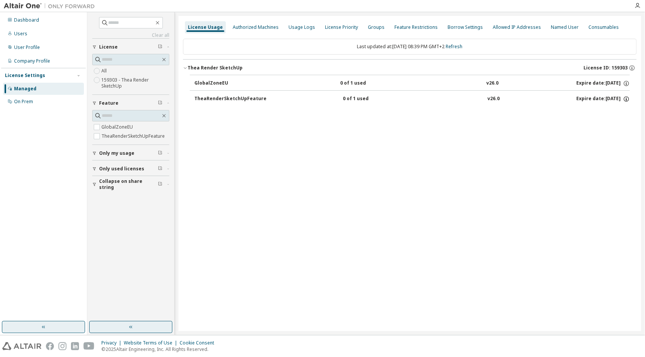
click at [630, 97] on icon "button" at bounding box center [626, 99] width 7 height 7
click at [612, 126] on p "Borrow Limits: 336" at bounding box center [608, 123] width 40 height 6
click at [610, 121] on p "Borrow Limits: 336" at bounding box center [608, 123] width 40 height 6
click at [608, 115] on div "Options: NONE Borrow Limits: 336" at bounding box center [608, 117] width 44 height 22
drag, startPoint x: 607, startPoint y: 114, endPoint x: 598, endPoint y: 112, distance: 9.8
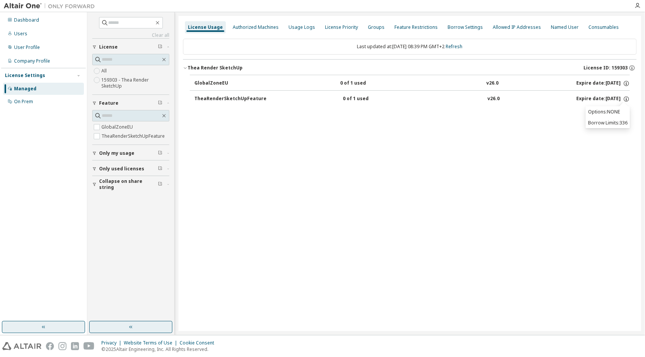
click at [606, 112] on p "Options: NONE" at bounding box center [608, 112] width 40 height 6
click at [211, 99] on div "TheaRenderSketchUpFeature" at bounding box center [231, 99] width 72 height 7
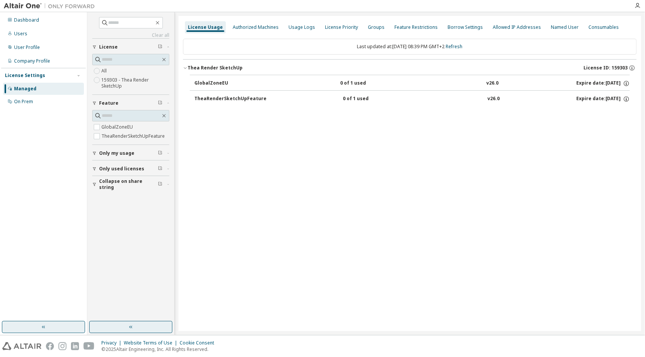
click at [209, 96] on div "TheaRenderSketchUpFeature" at bounding box center [231, 99] width 72 height 7
click at [30, 101] on div "On Prem" at bounding box center [23, 102] width 19 height 6
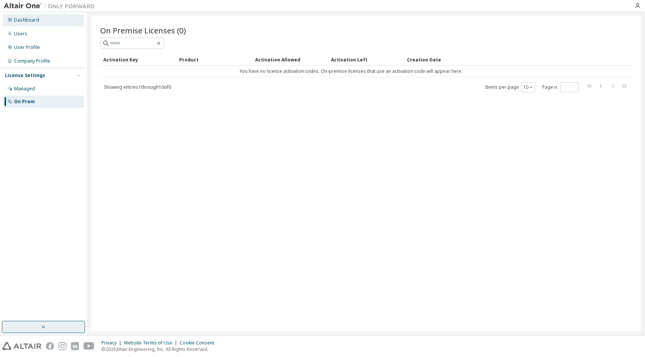
click at [26, 24] on div "Dashboard" at bounding box center [43, 20] width 81 height 12
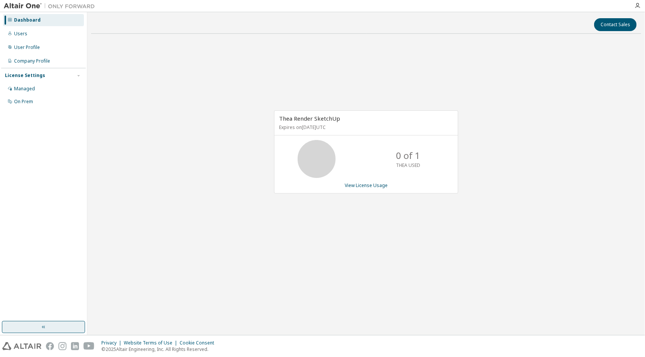
click at [331, 122] on div "Thea Render SketchUp Expires on October 9, 2026 UTC" at bounding box center [366, 123] width 183 height 25
drag, startPoint x: 343, startPoint y: 118, endPoint x: 275, endPoint y: 119, distance: 67.6
click at [275, 119] on div "Thea Render SketchUp Expires on October 9, 2026 UTC" at bounding box center [366, 123] width 183 height 25
drag, startPoint x: 275, startPoint y: 119, endPoint x: 286, endPoint y: 117, distance: 11.1
